Goal: Task Accomplishment & Management: Use online tool/utility

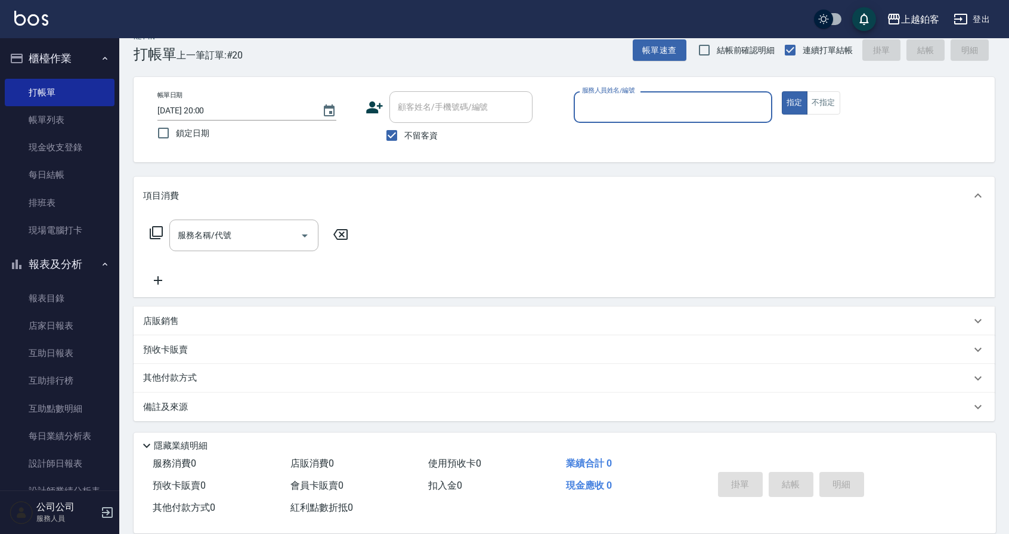
scroll to position [9, 0]
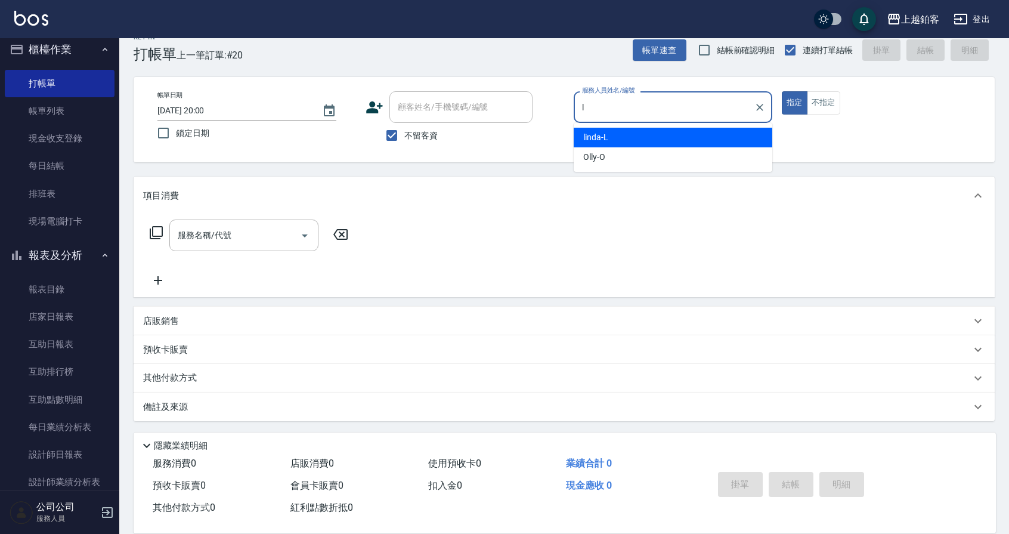
type input "linda-L"
type button "true"
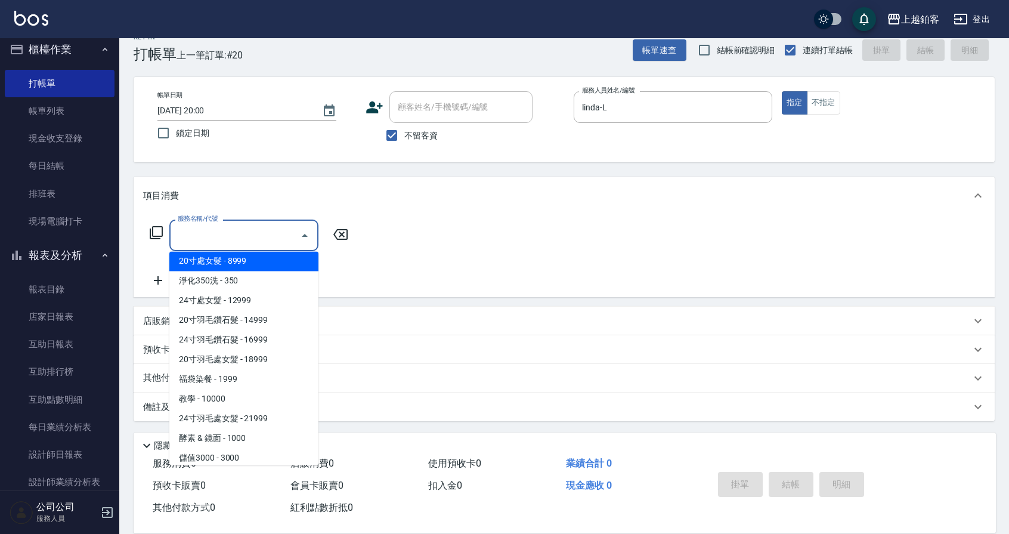
scroll to position [1303, 0]
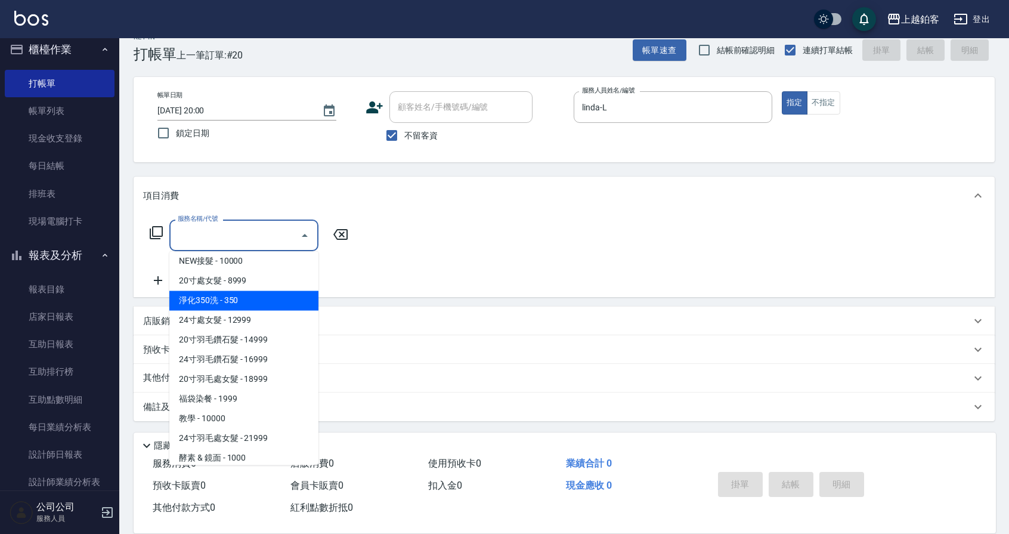
type input "淨化350洗(10020)"
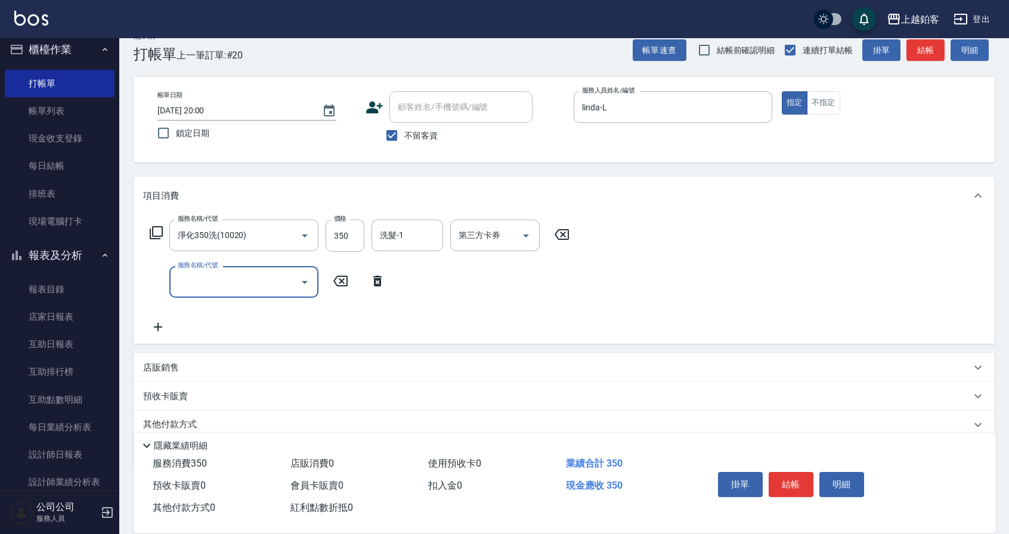
click at [784, 478] on button "結帳" at bounding box center [791, 484] width 45 height 25
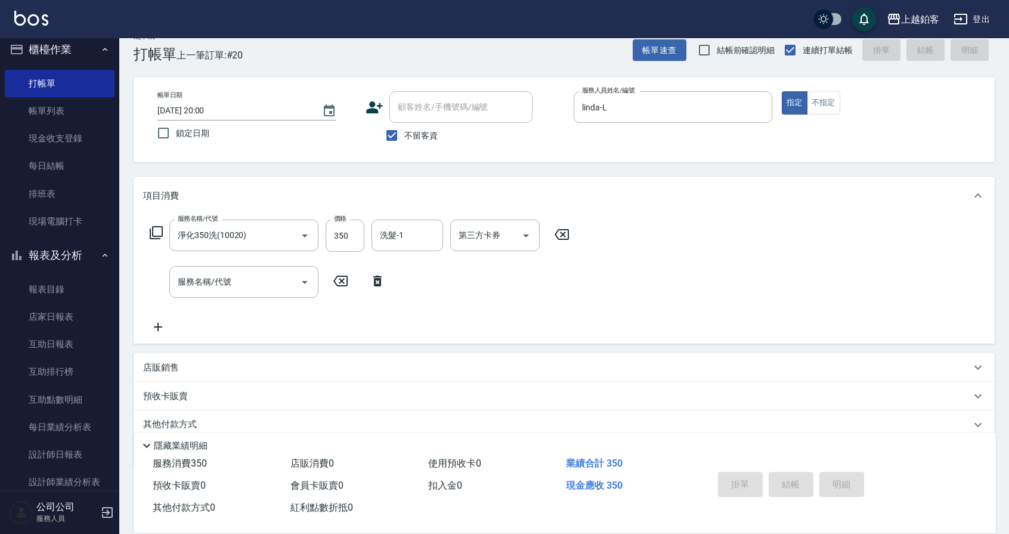
type input "2025/10/11 20:46"
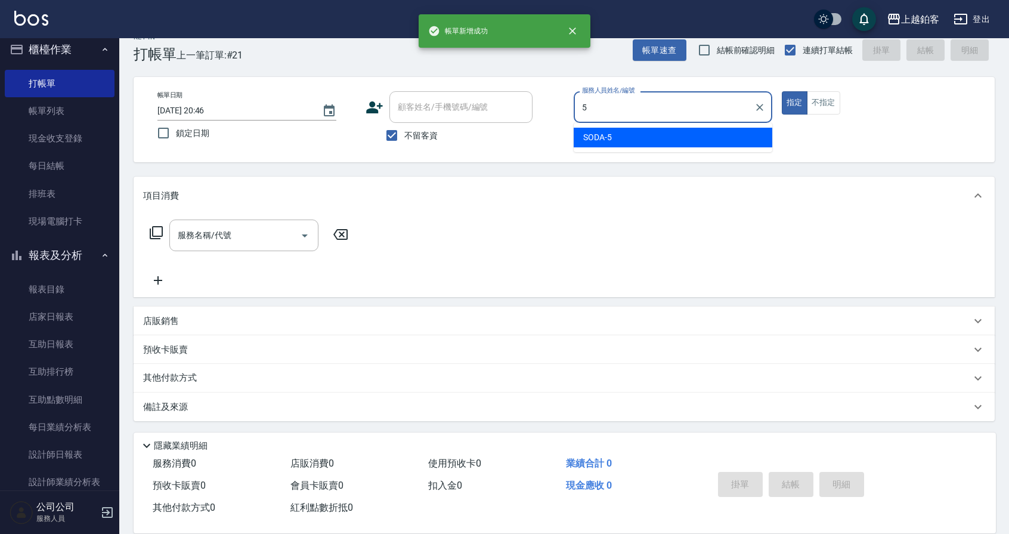
type input "SODA-5"
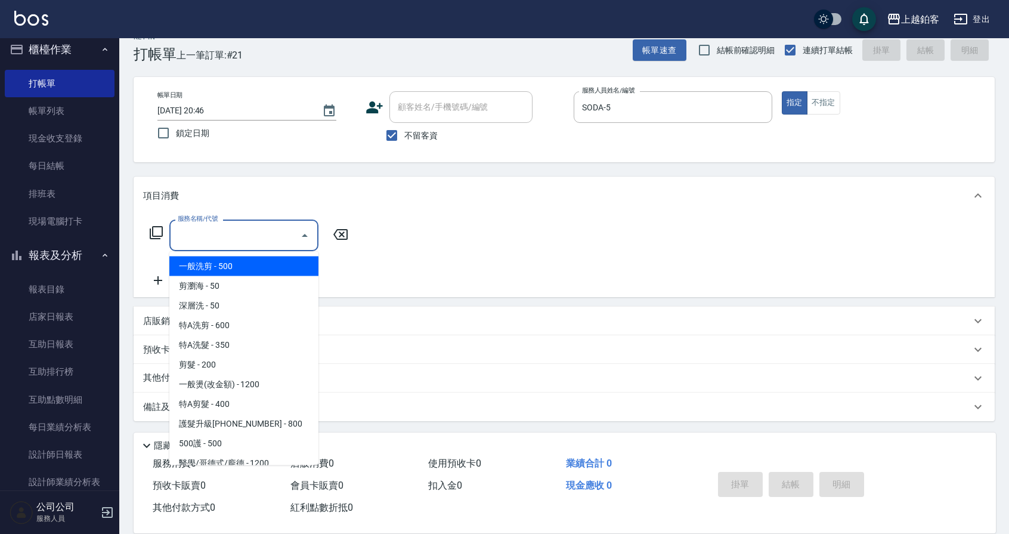
type input "一般洗剪(5)"
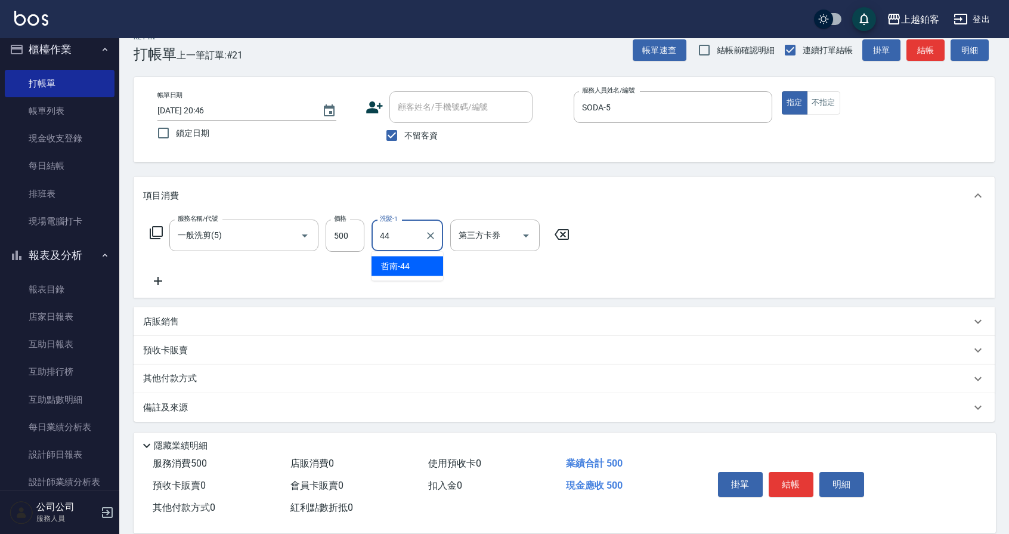
type input "哲南-44"
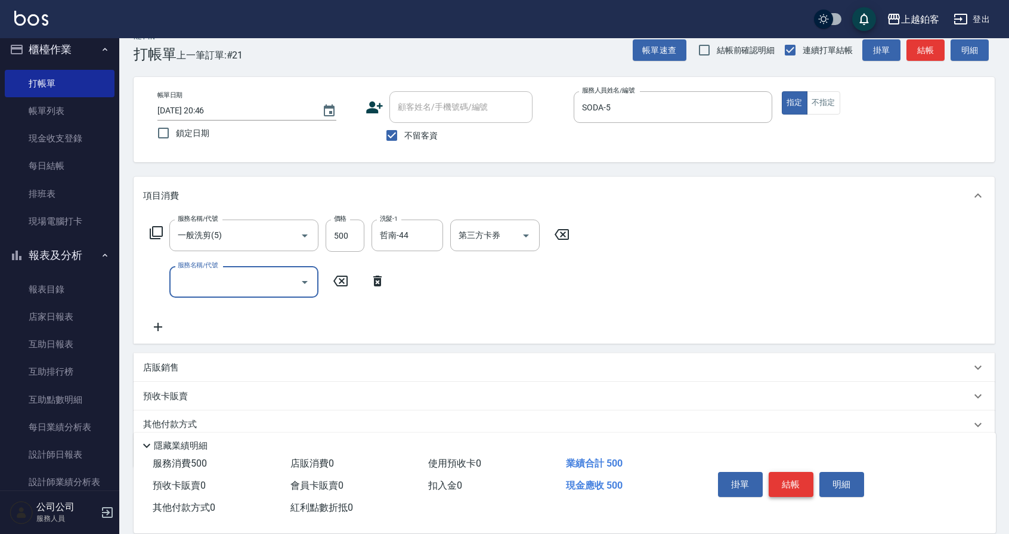
click at [795, 485] on button "結帳" at bounding box center [791, 484] width 45 height 25
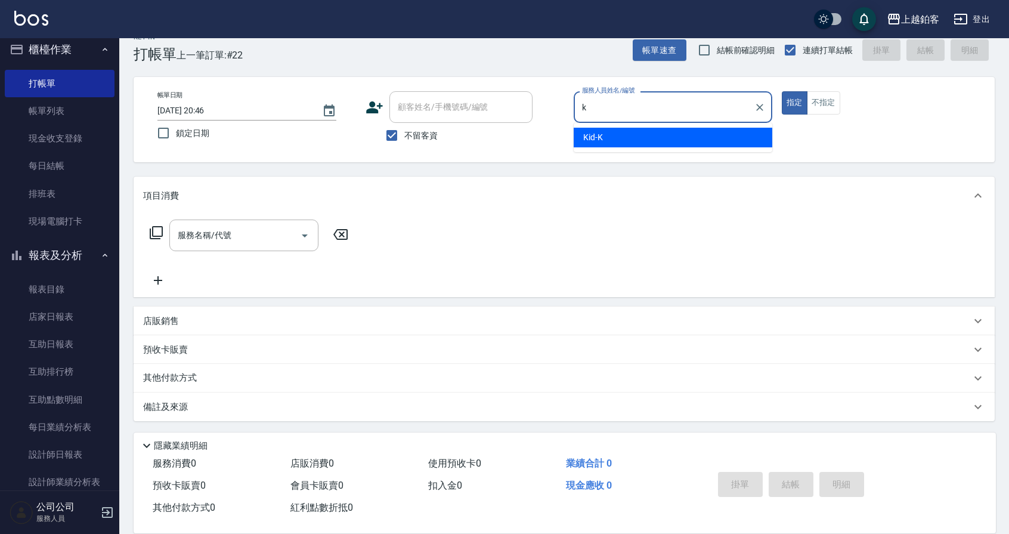
type input "Kid-K"
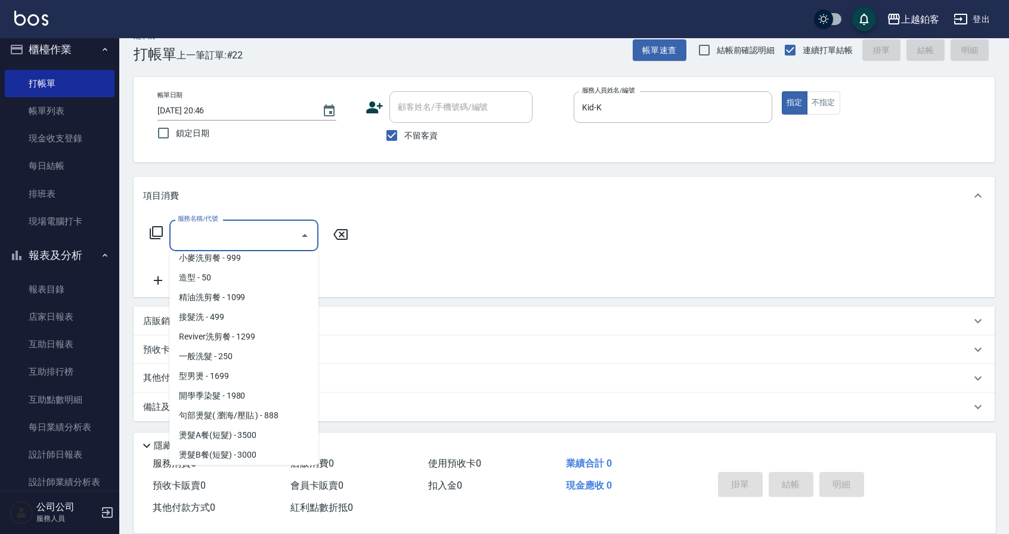
scroll to position [421, 0]
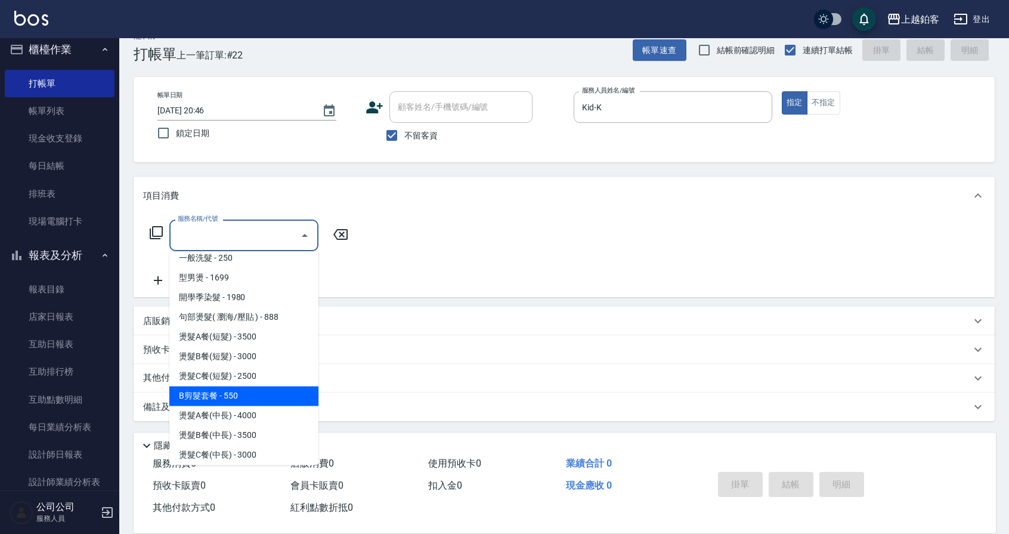
type input "燙髮C餐(短髮)(2203)"
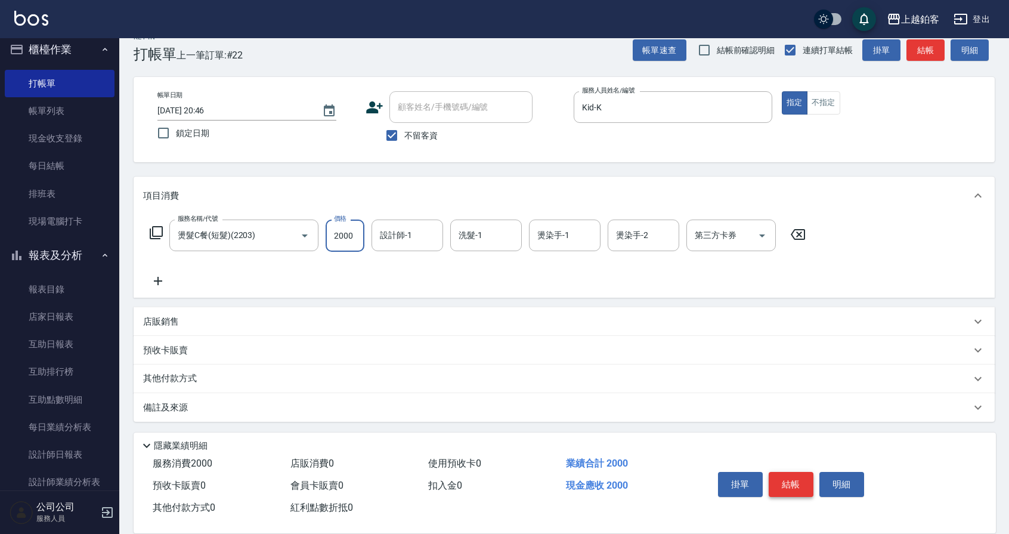
type input "2000"
type input "Kid-K"
type input "哲南-44"
type input "k"
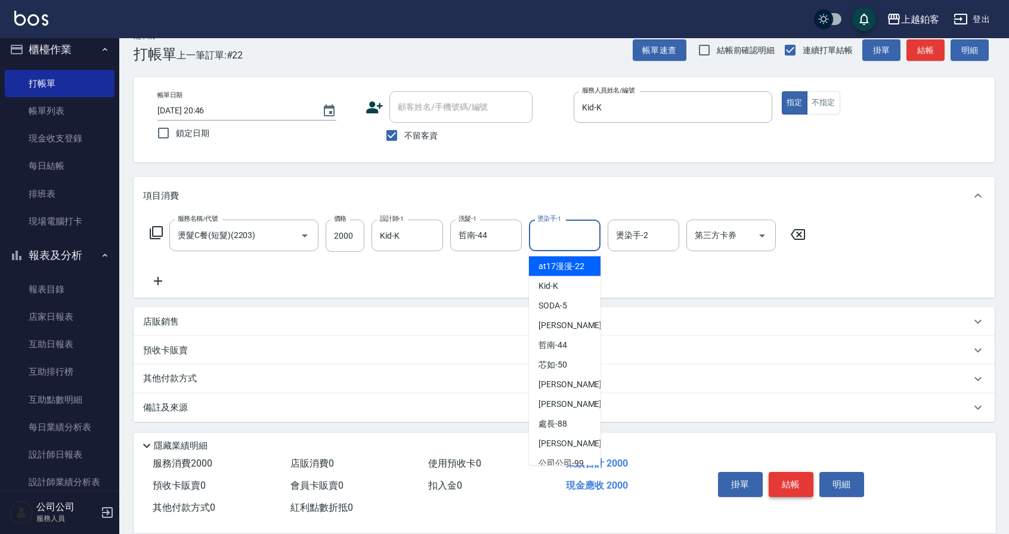
type input "at17漫漫-22"
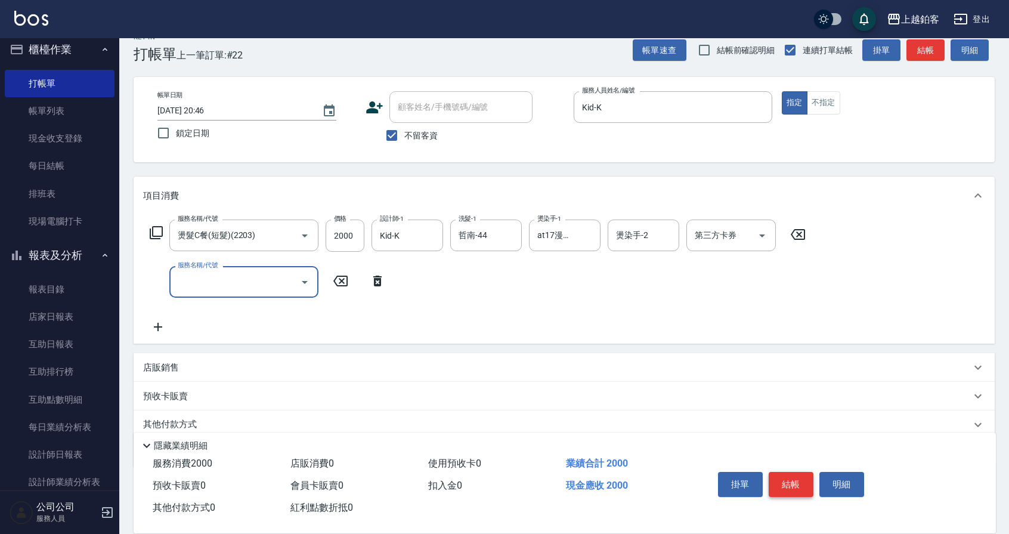
click at [794, 481] on button "結帳" at bounding box center [791, 484] width 45 height 25
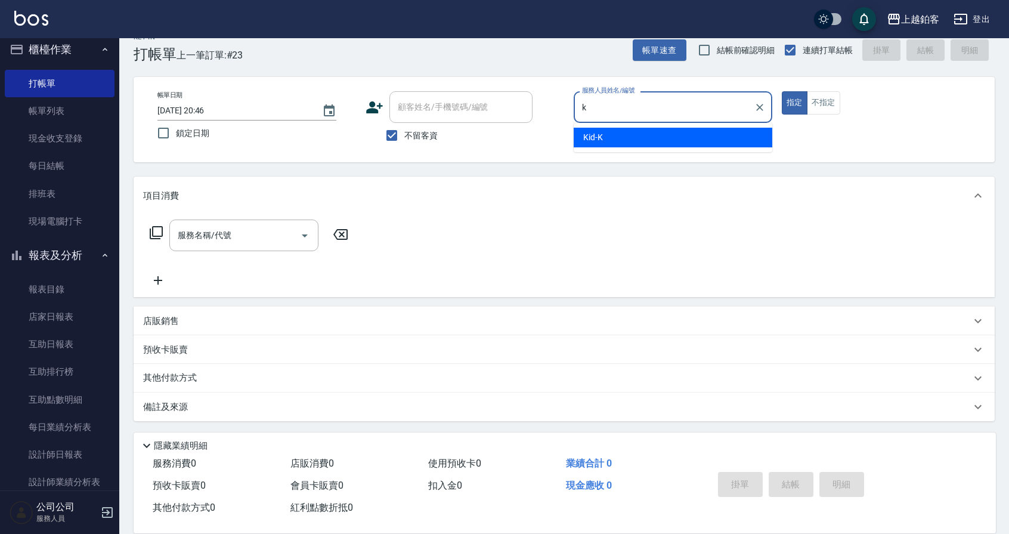
type input "Kid-K"
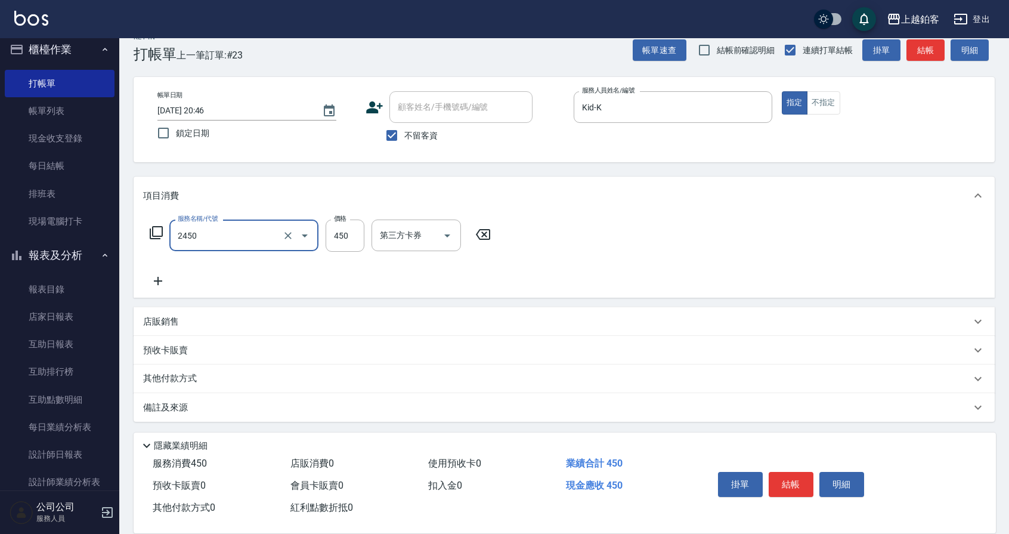
type input "C剪髮套餐(2450)"
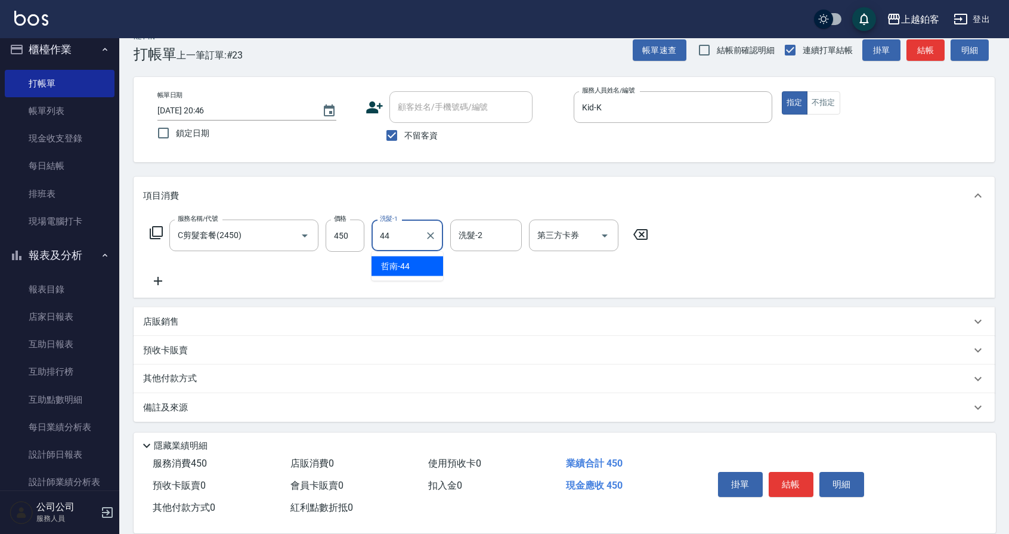
type input "哲南-44"
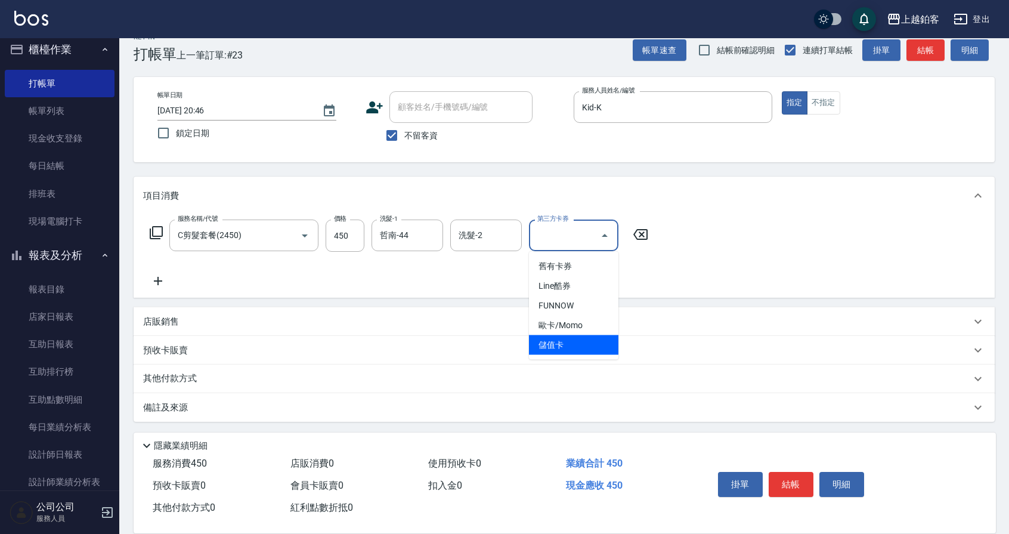
type input "儲值卡"
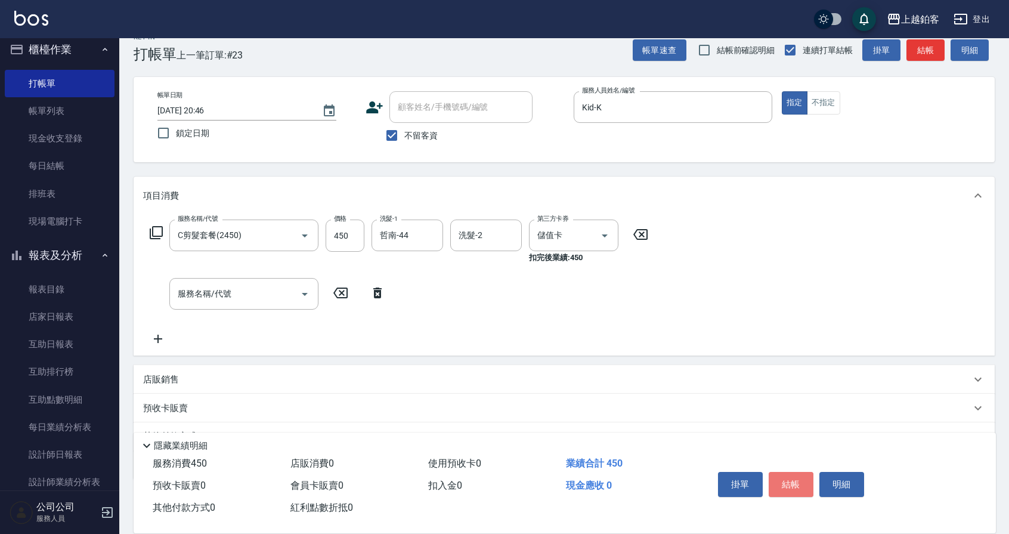
click at [798, 481] on button "結帳" at bounding box center [791, 484] width 45 height 25
type input "2025/10/11 20:47"
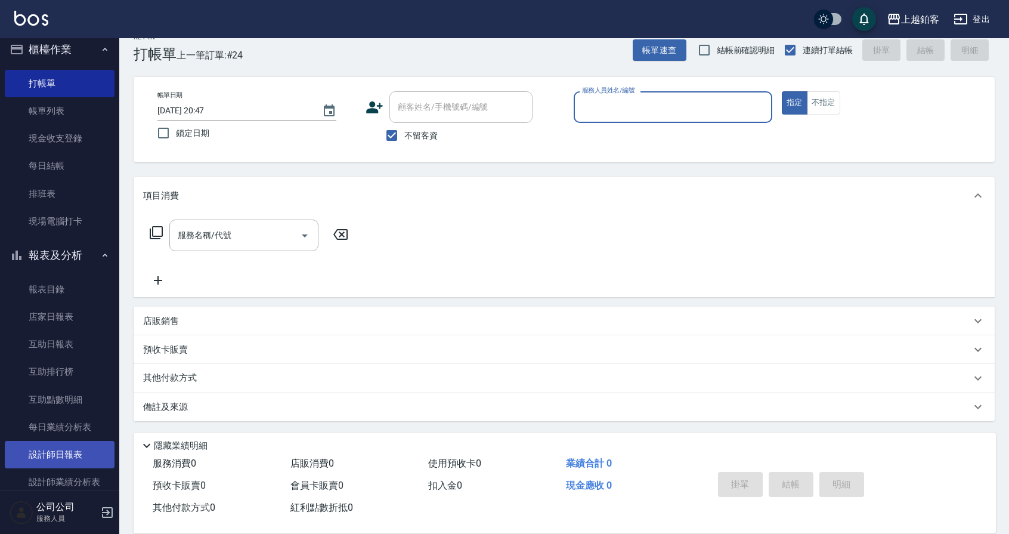
click at [60, 457] on link "設計師日報表" at bounding box center [60, 454] width 110 height 27
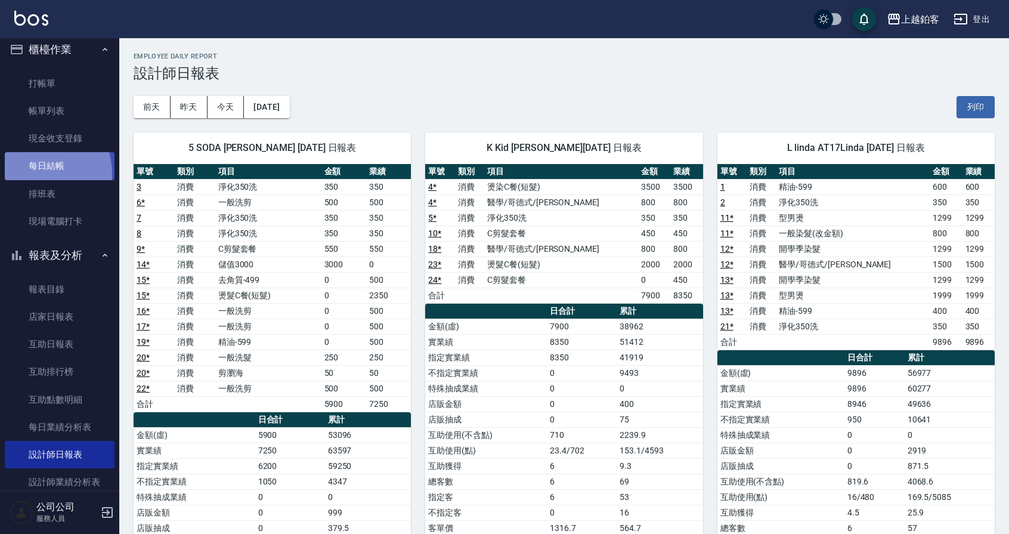
click at [36, 174] on link "每日結帳" at bounding box center [60, 165] width 110 height 27
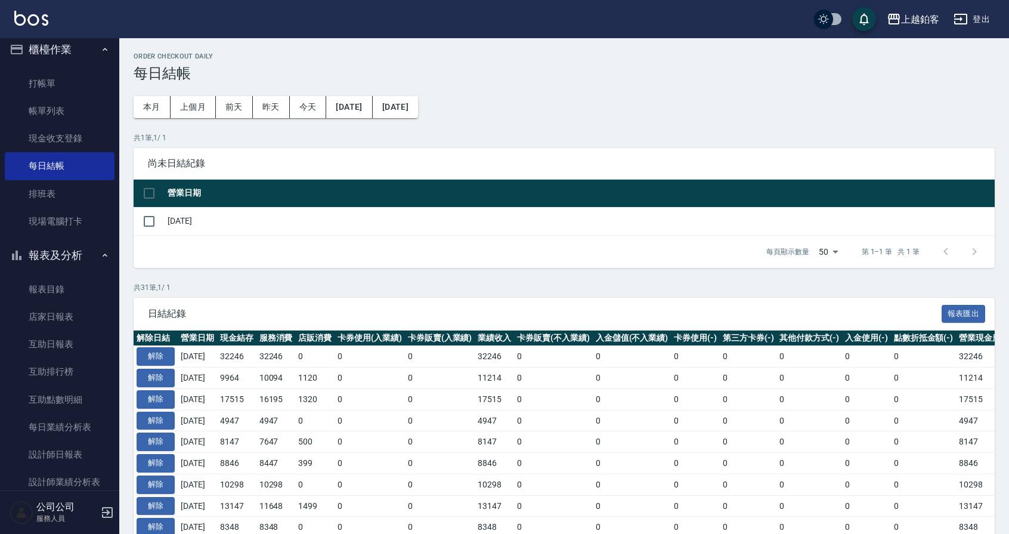
click at [165, 218] on td "[DATE]" at bounding box center [580, 221] width 830 height 28
click at [157, 221] on input "checkbox" at bounding box center [149, 221] width 25 height 25
checkbox input "true"
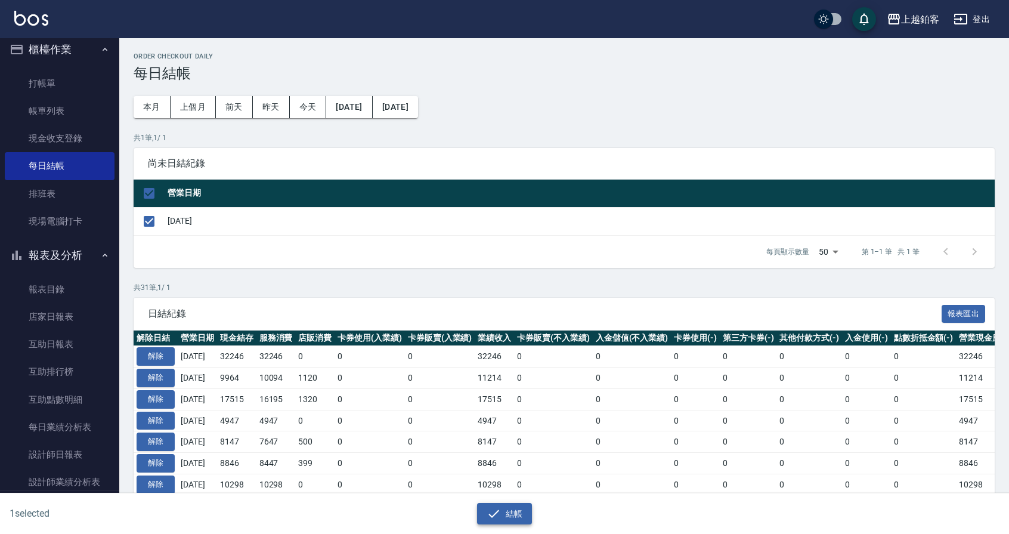
click at [513, 513] on button "結帳" at bounding box center [504, 514] width 55 height 22
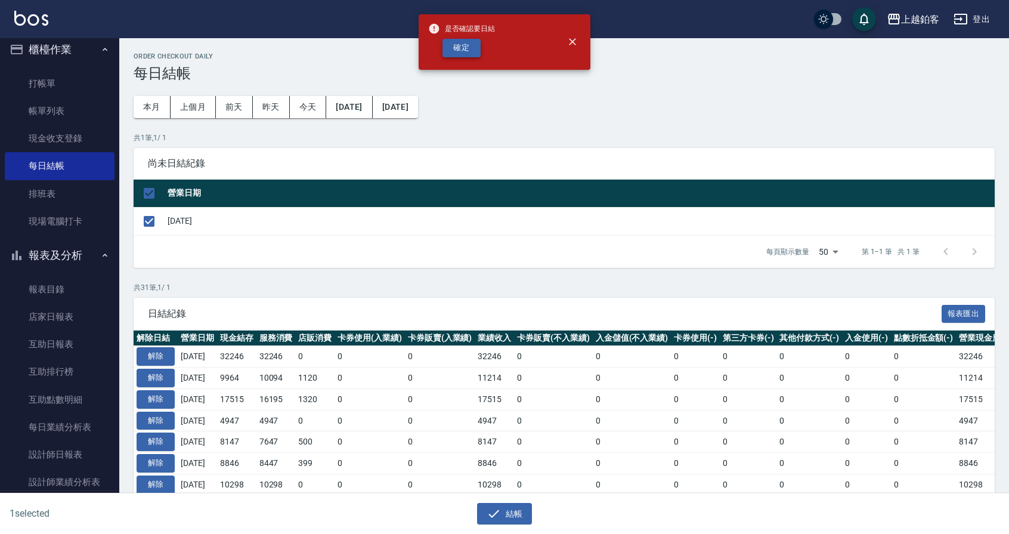
click at [458, 48] on button "確定" at bounding box center [461, 48] width 38 height 18
checkbox input "false"
